Goal: Navigation & Orientation: Find specific page/section

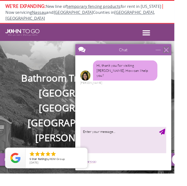
click at [174, 52] on div "close" at bounding box center [172, 50] width 5 height 5
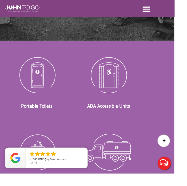
scroll to position [168, 0]
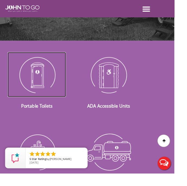
click at [47, 99] on img at bounding box center [40, 80] width 62 height 48
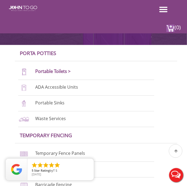
scroll to position [127, 0]
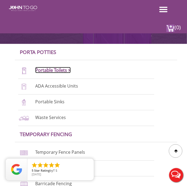
click at [51, 72] on link "Portable Toilets >" at bounding box center [53, 70] width 36 height 6
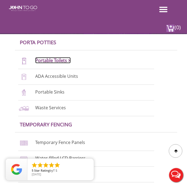
scroll to position [144, 0]
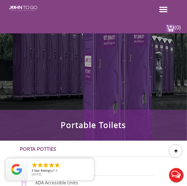
scroll to position [30, 0]
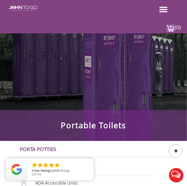
click at [165, 7] on span at bounding box center [163, 7] width 8 height 1
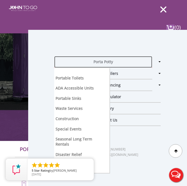
click at [115, 62] on link "Porta Potty" at bounding box center [103, 62] width 98 height 12
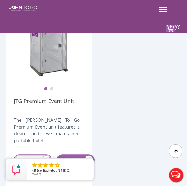
scroll to position [412, 0]
